Goal: Navigation & Orientation: Understand site structure

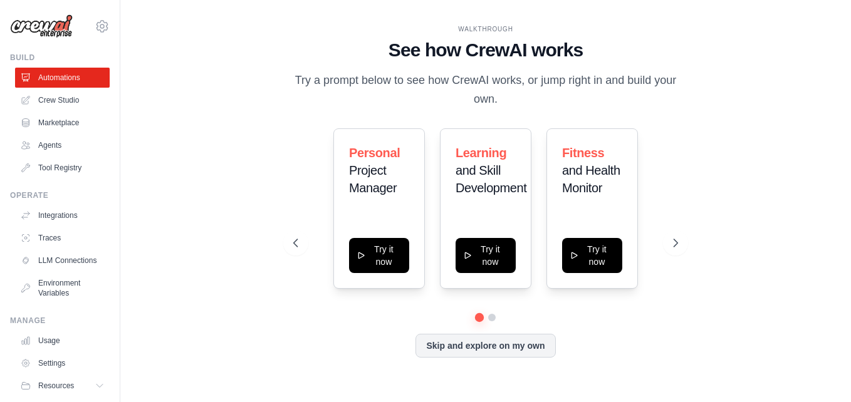
click at [217, 71] on div "WALKTHROUGH See how CrewAI works Try a prompt below to see how CrewAI works, or…" at bounding box center [485, 201] width 691 height 377
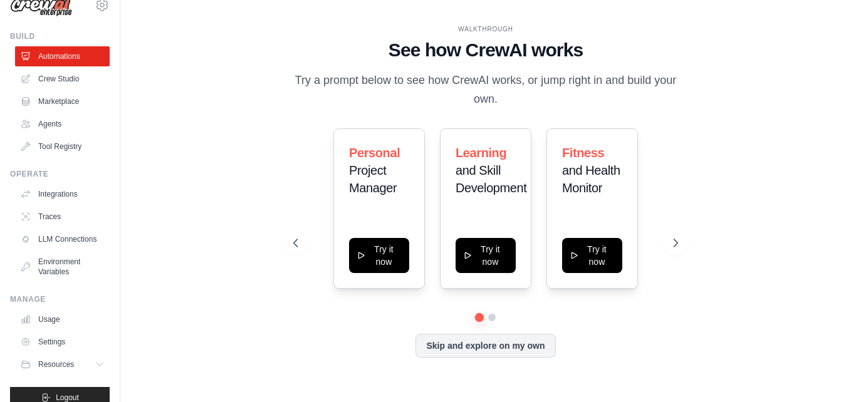
scroll to position [21, 0]
click at [66, 80] on link "Crew Studio" at bounding box center [63, 80] width 95 height 20
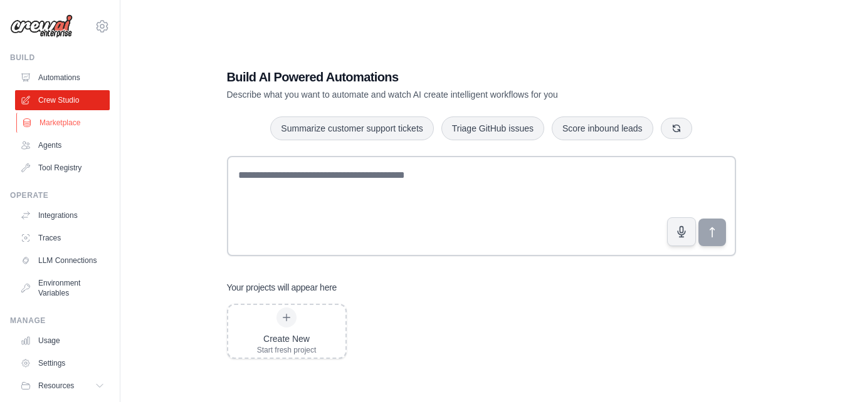
click at [67, 122] on link "Marketplace" at bounding box center [63, 123] width 95 height 20
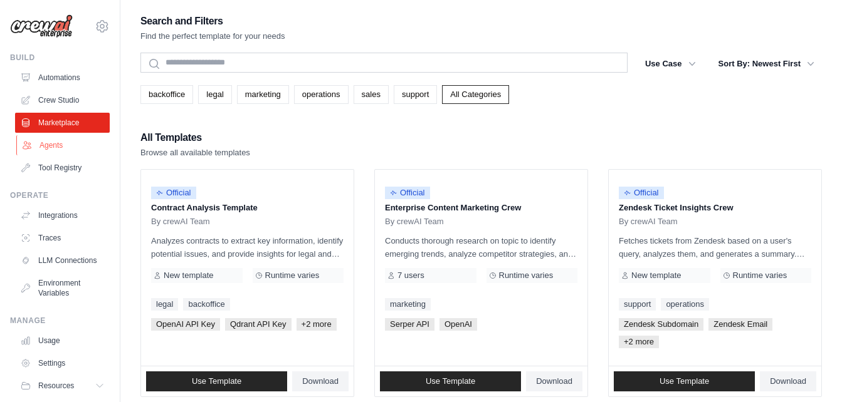
click at [64, 151] on link "Agents" at bounding box center [63, 145] width 95 height 20
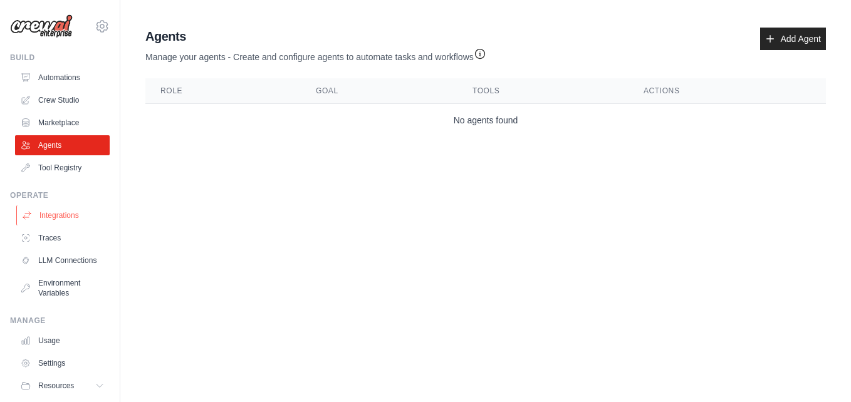
click at [58, 221] on link "Integrations" at bounding box center [63, 216] width 95 height 20
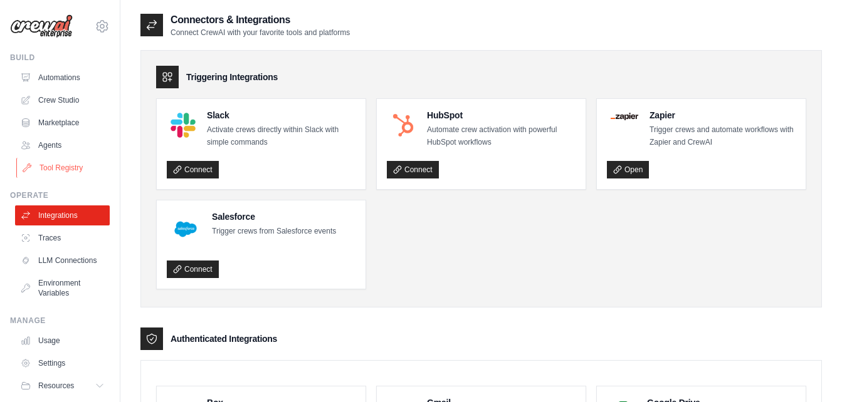
click at [57, 158] on link "Tool Registry" at bounding box center [63, 168] width 95 height 20
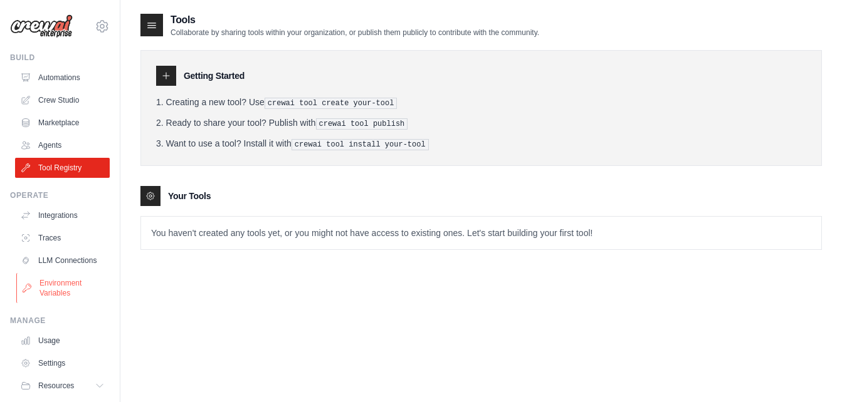
click at [73, 303] on link "Environment Variables" at bounding box center [63, 288] width 95 height 30
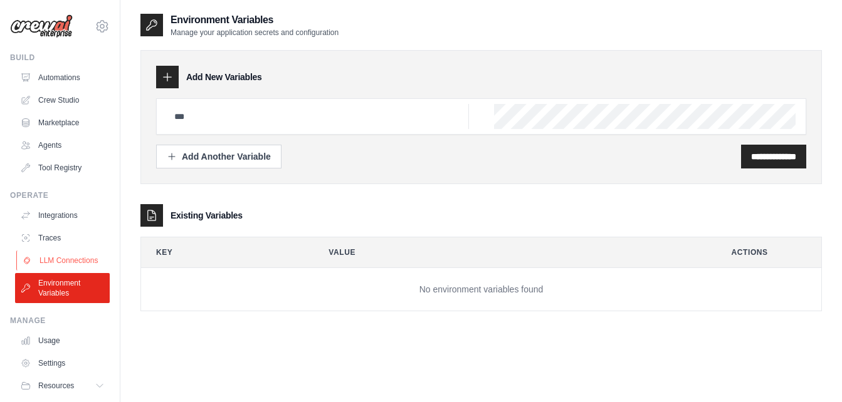
click at [67, 271] on link "LLM Connections" at bounding box center [63, 261] width 95 height 20
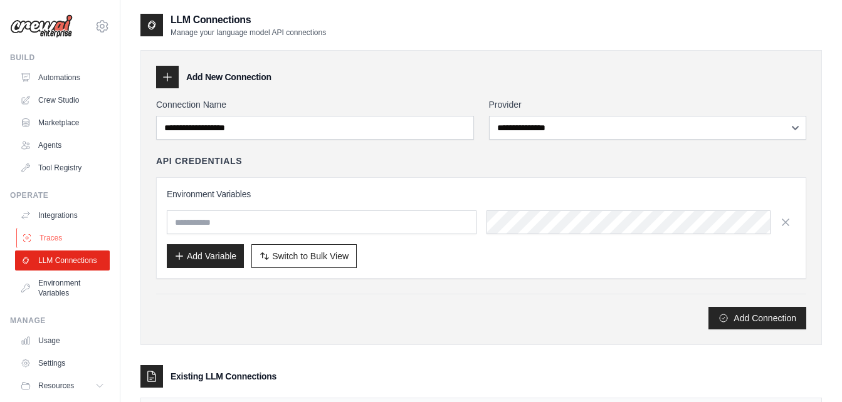
click at [68, 239] on link "Traces" at bounding box center [63, 238] width 95 height 20
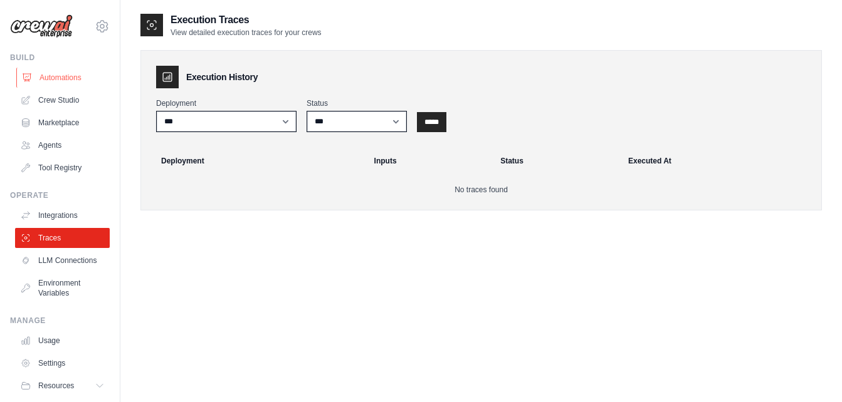
click at [80, 78] on link "Automations" at bounding box center [63, 78] width 95 height 20
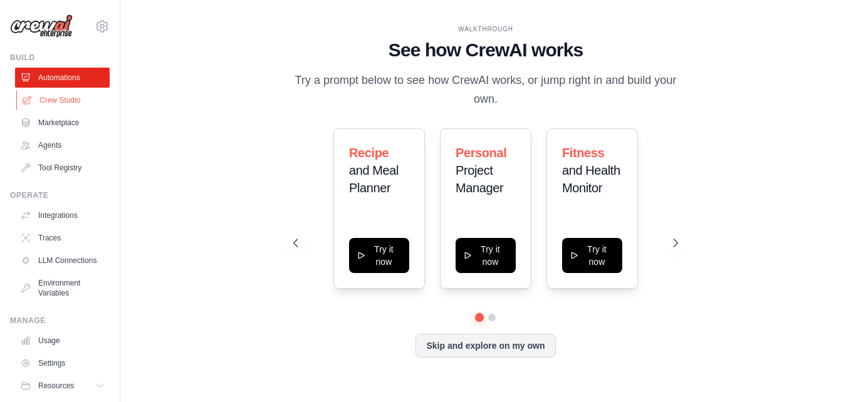
click at [49, 97] on link "Crew Studio" at bounding box center [63, 100] width 95 height 20
